Goal: Browse casually: Explore the website without a specific task or goal

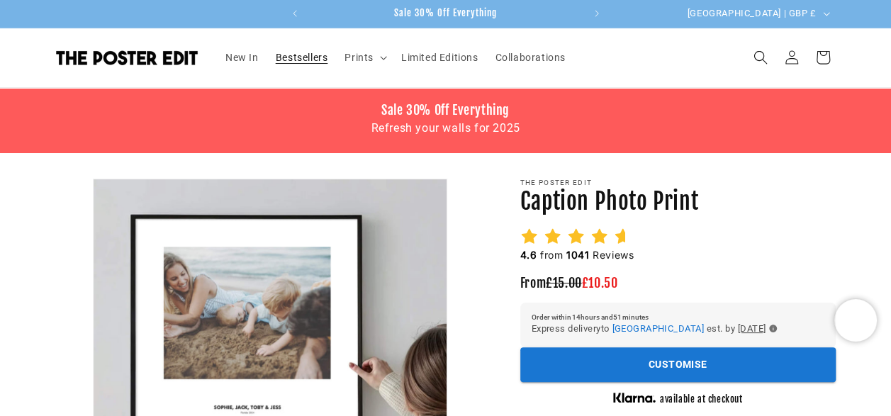
click at [315, 53] on span "Bestsellers" at bounding box center [302, 57] width 52 height 13
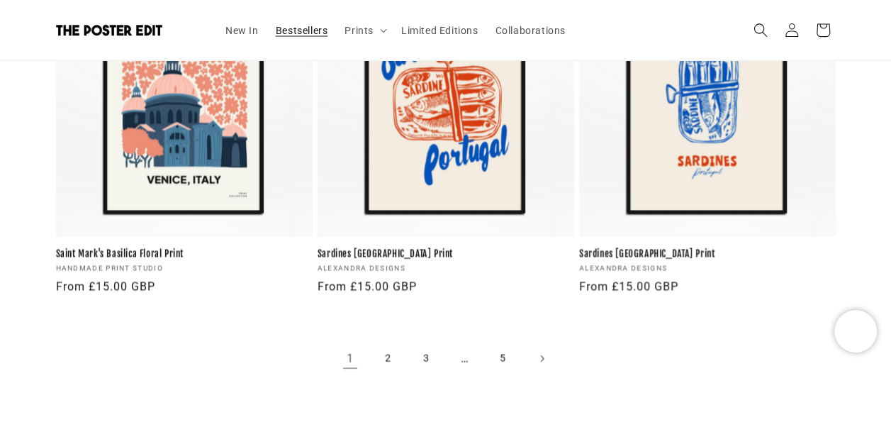
scroll to position [3998, 0]
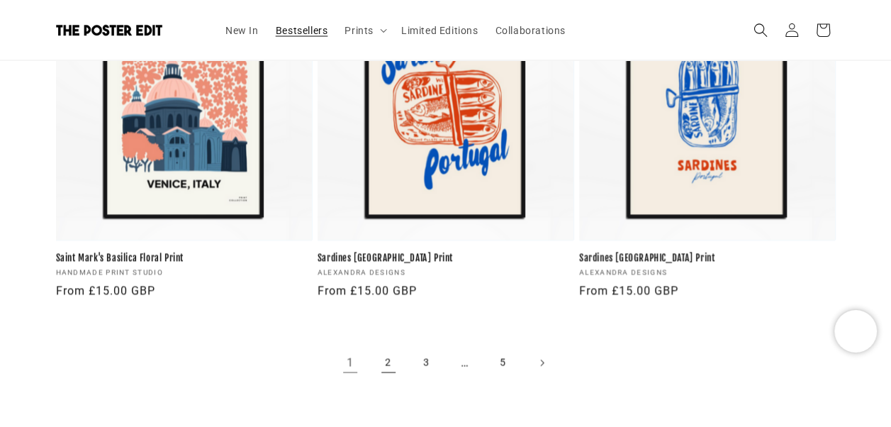
click at [380, 356] on link "2" at bounding box center [388, 362] width 31 height 31
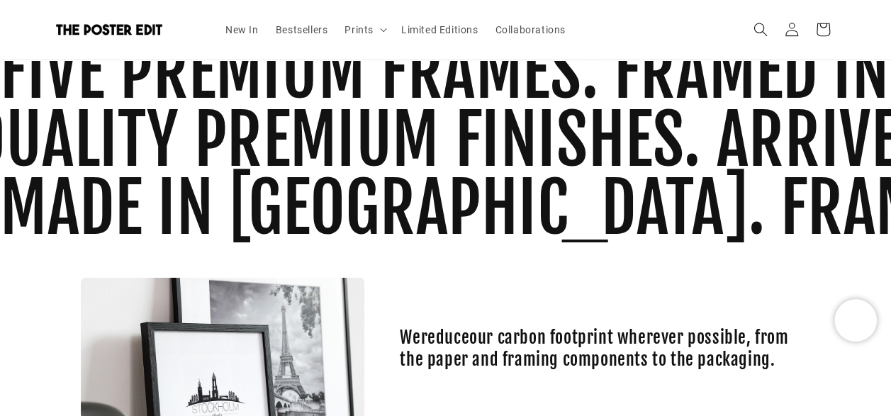
scroll to position [1745, 0]
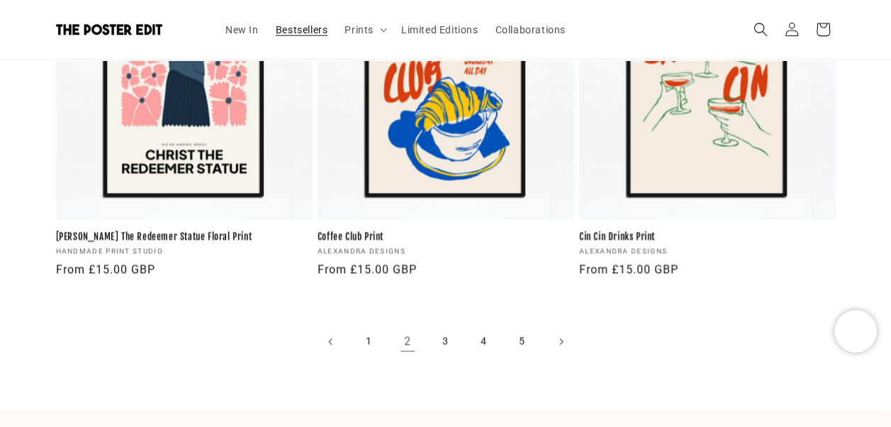
scroll to position [4019, 0]
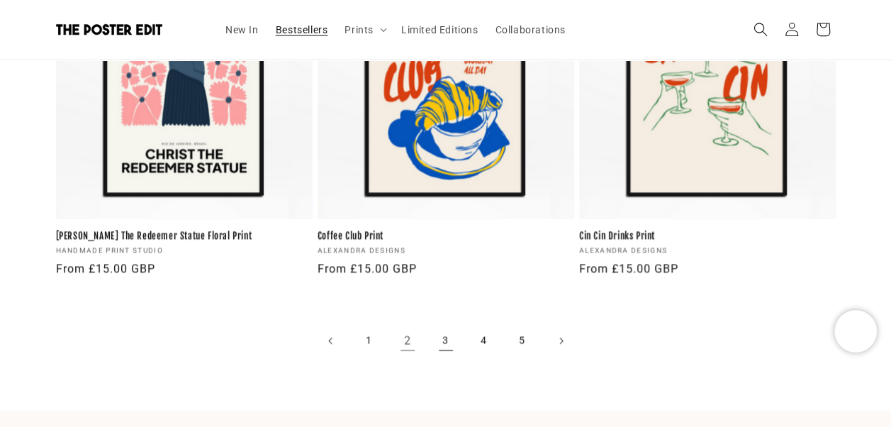
click at [449, 342] on link "3" at bounding box center [445, 340] width 31 height 31
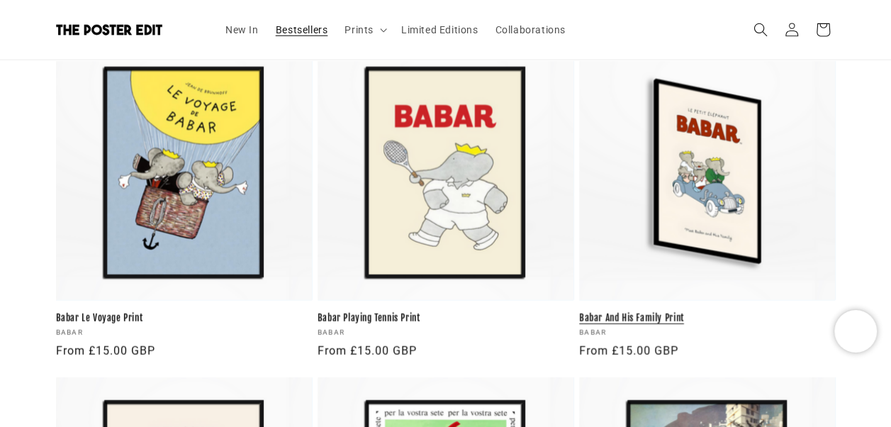
scroll to position [2268, 0]
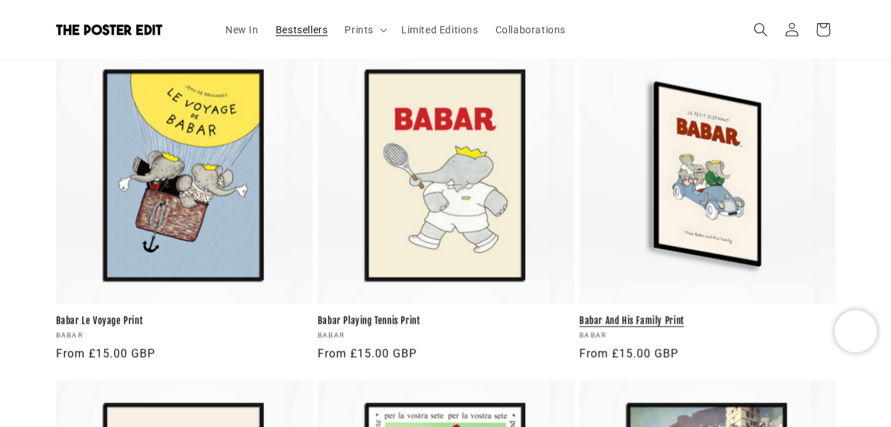
click at [673, 315] on link "Babar And His Family Print" at bounding box center [707, 321] width 256 height 12
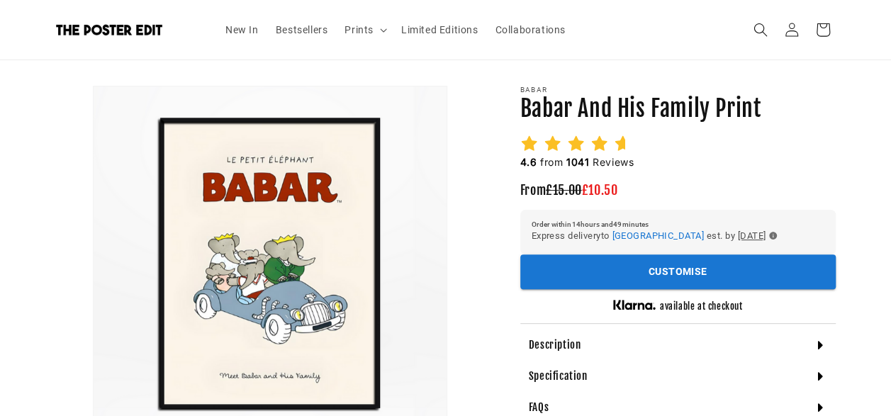
scroll to position [99, 0]
